Goal: Task Accomplishment & Management: Use online tool/utility

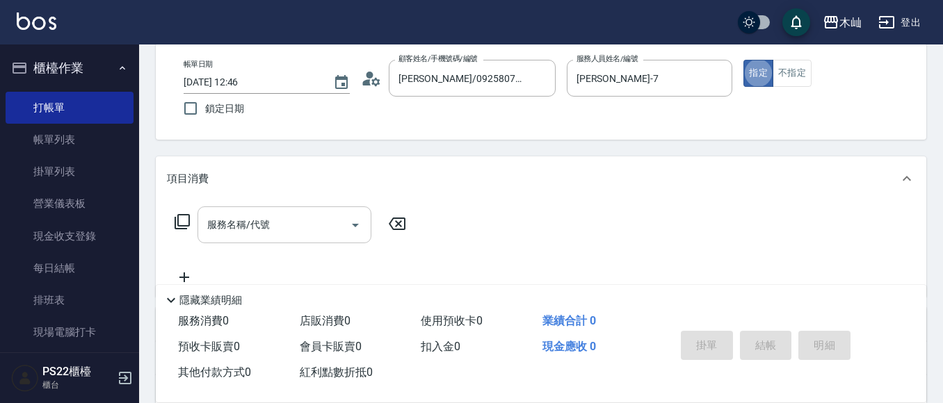
scroll to position [139, 0]
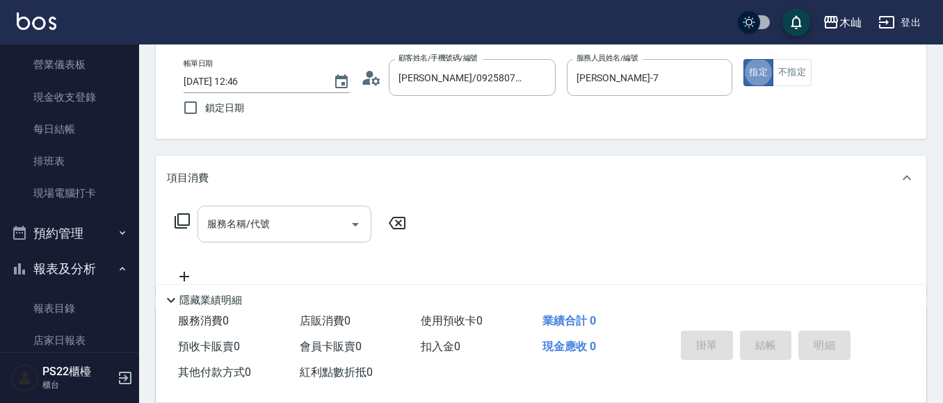
drag, startPoint x: 299, startPoint y: 231, endPoint x: 291, endPoint y: 220, distance: 13.9
click at [298, 231] on input "服務名稱/代號" at bounding box center [274, 224] width 140 height 24
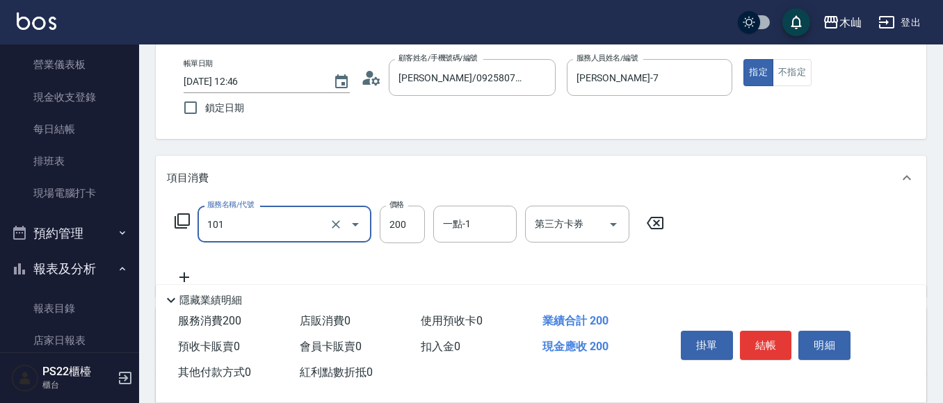
type input "洗髮(101)"
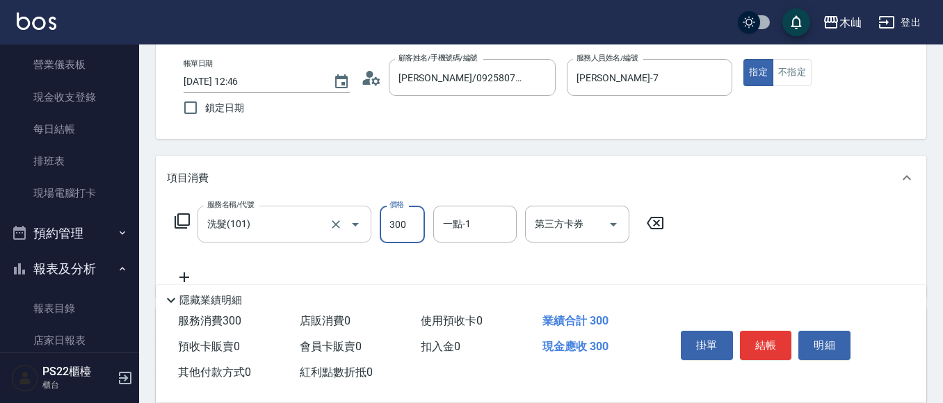
type input "300"
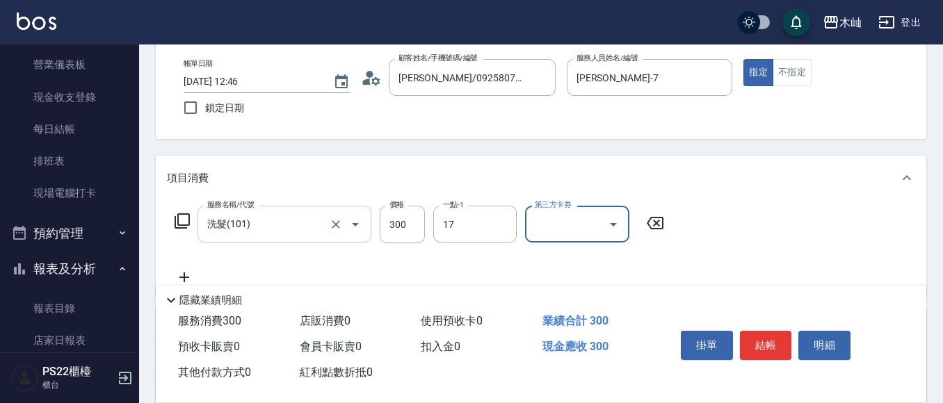
type input "[PERSON_NAME]-17"
drag, startPoint x: 756, startPoint y: 350, endPoint x: 758, endPoint y: 340, distance: 10.0
click at [756, 349] on button "結帳" at bounding box center [766, 345] width 52 height 29
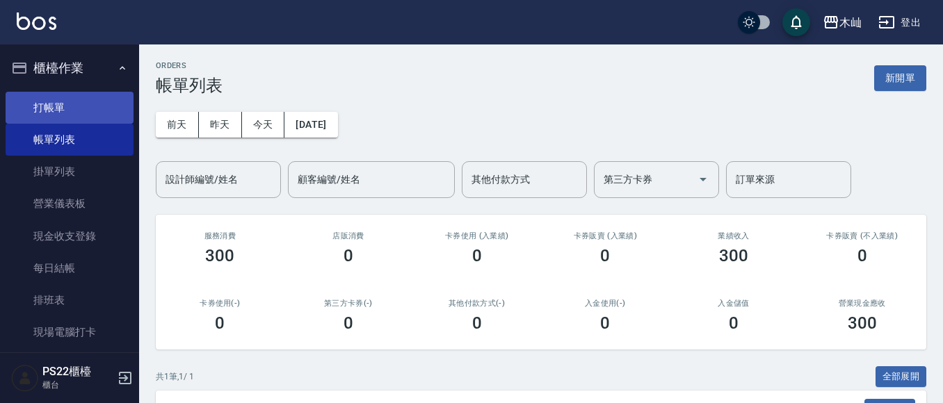
click at [57, 112] on link "打帳單" at bounding box center [70, 108] width 128 height 32
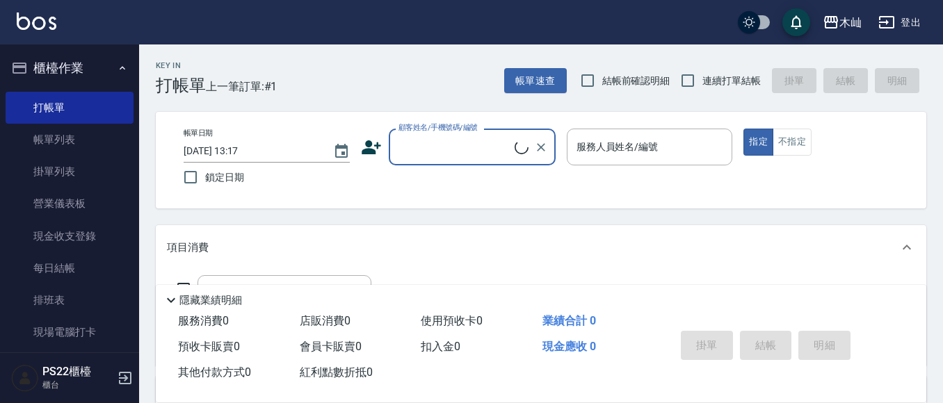
click at [420, 145] on input "顧客姓名/手機號碼/編號" at bounding box center [455, 147] width 120 height 24
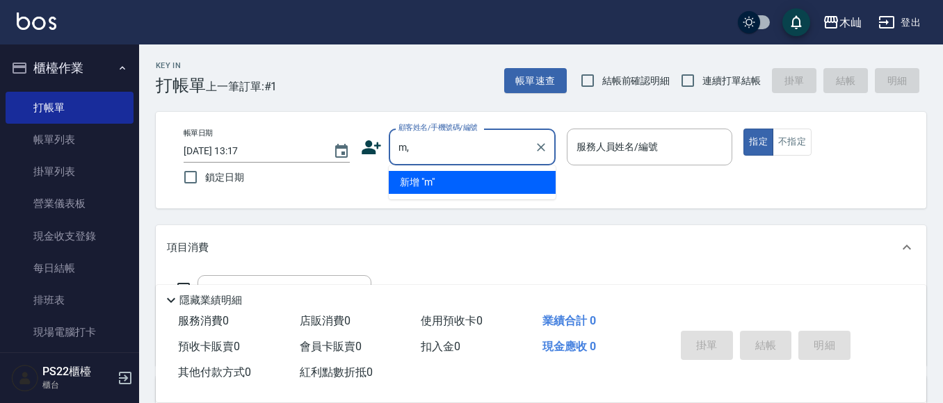
type input "m"
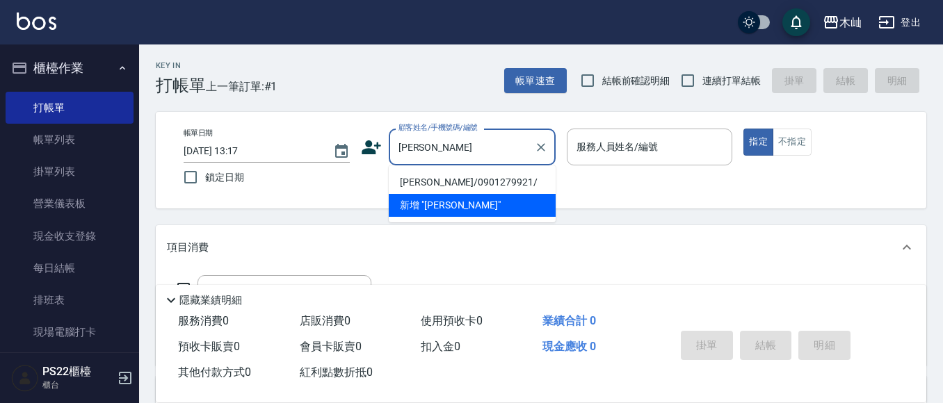
drag, startPoint x: 445, startPoint y: 181, endPoint x: 465, endPoint y: 184, distance: 20.5
click at [446, 181] on li "[PERSON_NAME]/0901279921/" at bounding box center [472, 182] width 167 height 23
type input "[PERSON_NAME]/0901279921/"
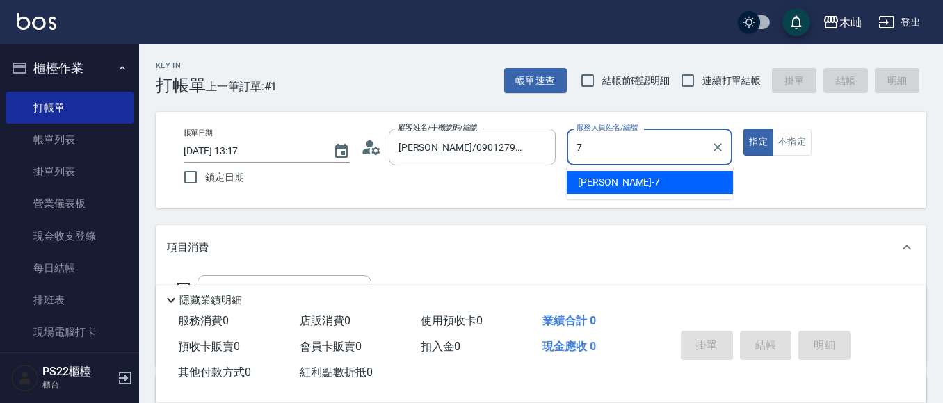
type input "[PERSON_NAME]-7"
type button "true"
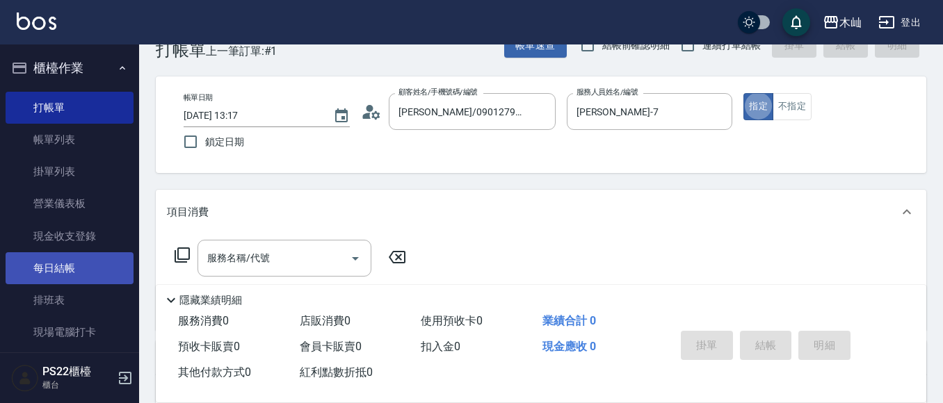
scroll to position [70, 0]
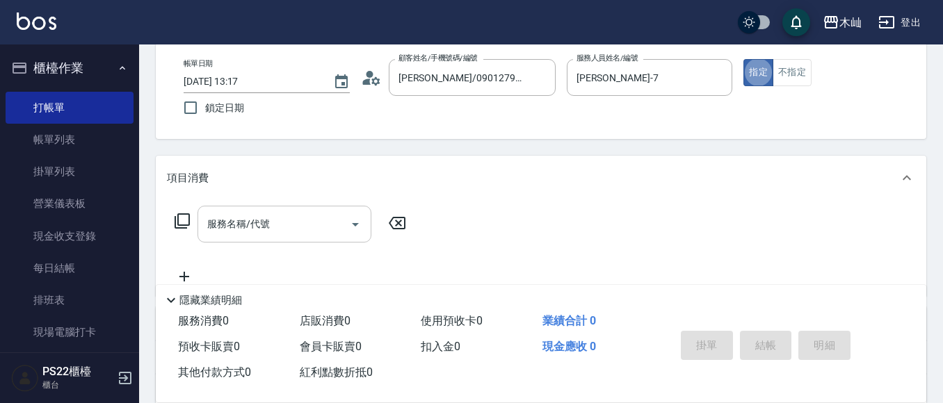
click at [275, 228] on input "服務名稱/代號" at bounding box center [274, 224] width 140 height 24
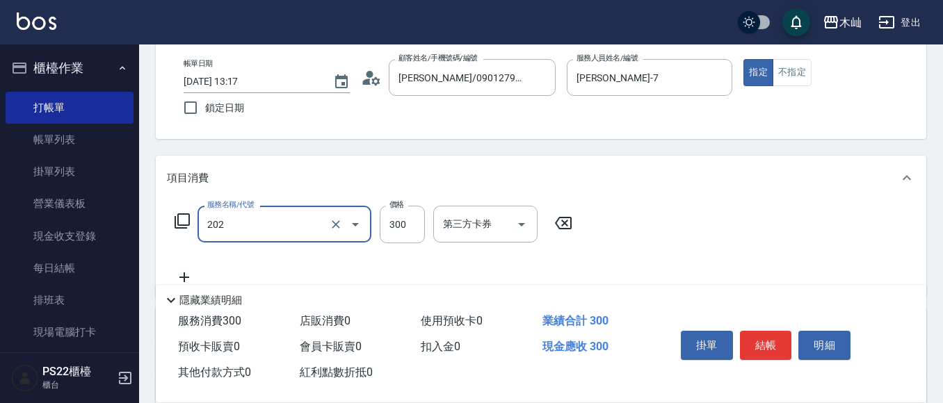
type input "單剪(202)"
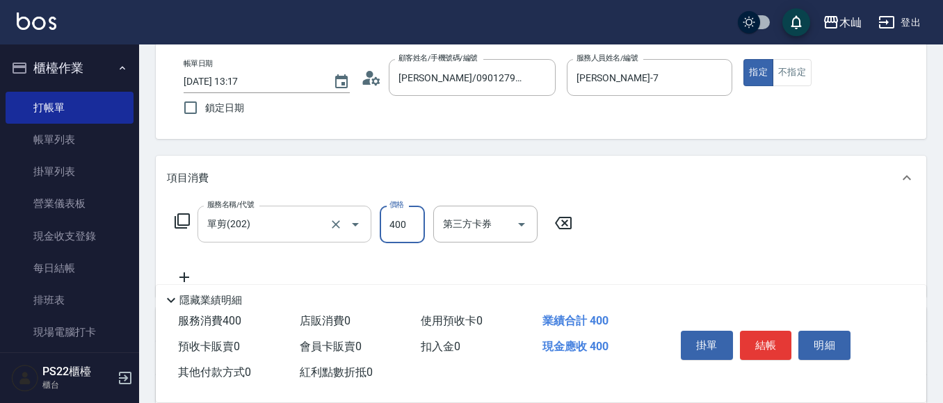
type input "400"
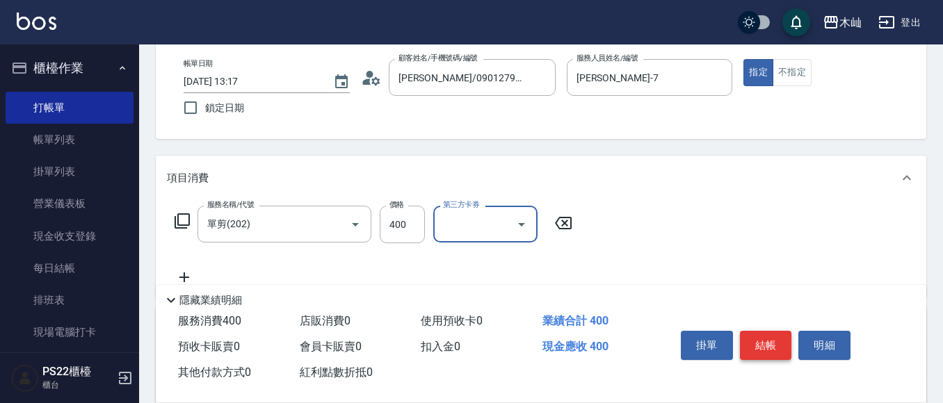
click at [772, 345] on button "結帳" at bounding box center [766, 345] width 52 height 29
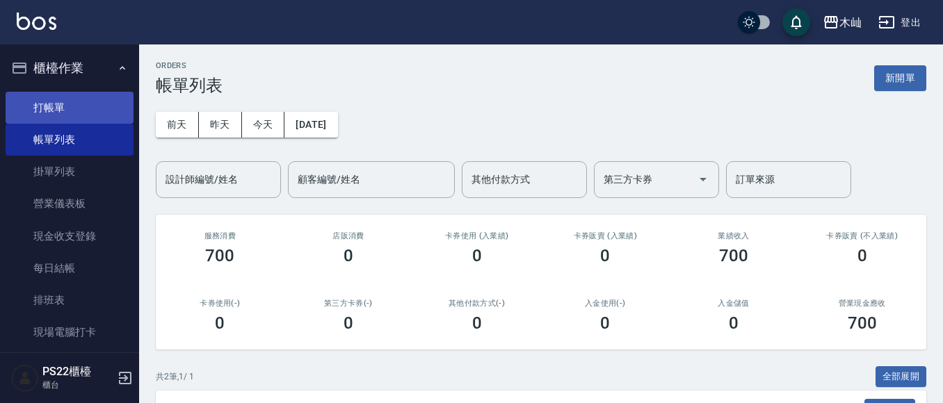
click at [82, 101] on link "打帳單" at bounding box center [70, 108] width 128 height 32
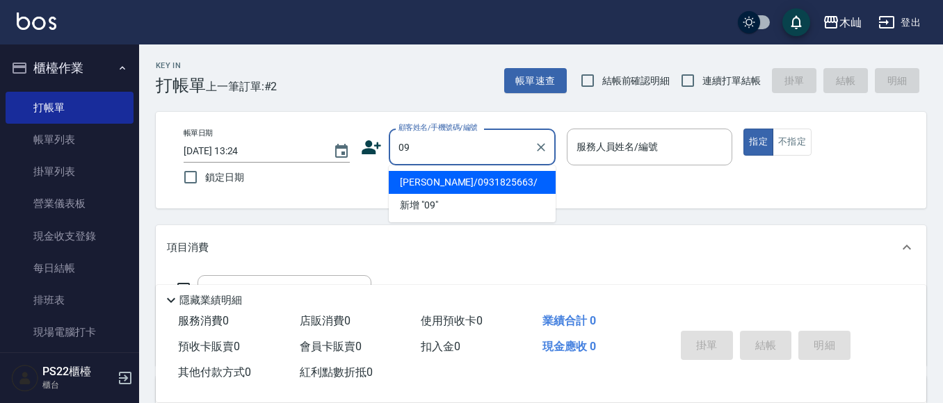
type input "0"
